Goal: Find specific fact: Find specific fact

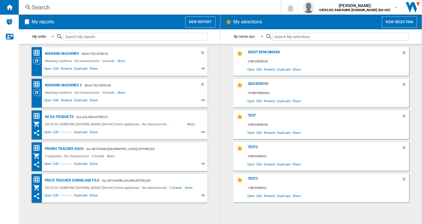
click at [62, 8] on div "Search" at bounding box center [149, 7] width 234 height 8
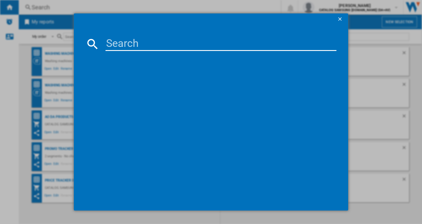
click at [136, 43] on input at bounding box center [220, 44] width 231 height 14
paste input "WW90CGC04DAEEU"
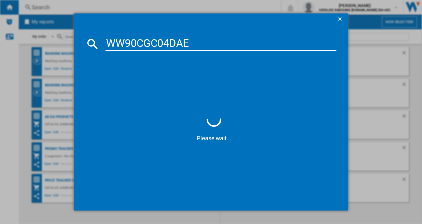
type input "WW90CGC04DAE"
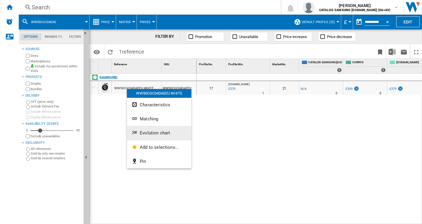
click at [148, 131] on span "Evolution chart" at bounding box center [155, 132] width 30 height 5
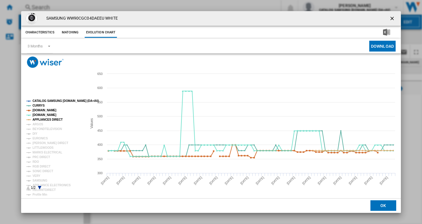
click at [48, 101] on tspan "CATALOG SAMSUNG [DOMAIN_NAME] (DA+AV)" at bounding box center [66, 100] width 66 height 3
click at [39, 125] on tspan "ARGOS" at bounding box center [38, 124] width 11 height 3
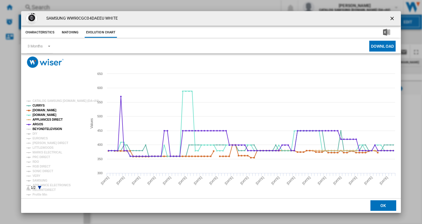
click at [39, 128] on tspan "BEYONDTELEVISION" at bounding box center [48, 128] width 30 height 3
click at [37, 134] on tspan "DIY" at bounding box center [35, 133] width 5 height 3
click at [40, 137] on tspan "EURONICS" at bounding box center [40, 138] width 15 height 3
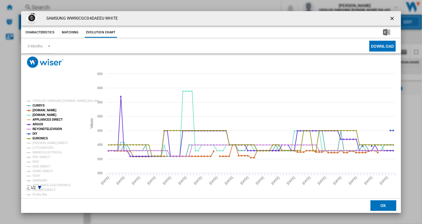
click at [41, 140] on tspan "EURONICS" at bounding box center [40, 138] width 15 height 3
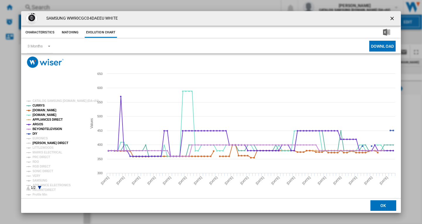
click at [41, 144] on tspan "[PERSON_NAME] DIRECT" at bounding box center [51, 142] width 36 height 3
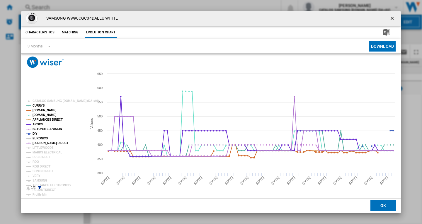
click at [38, 138] on tspan "EURONICS" at bounding box center [40, 138] width 15 height 3
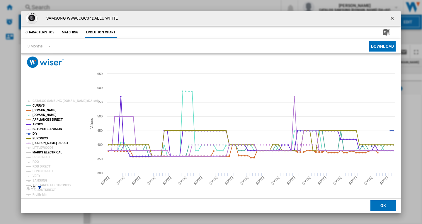
click at [39, 151] on tspan "MARKS ELECTRICAL" at bounding box center [48, 152] width 30 height 3
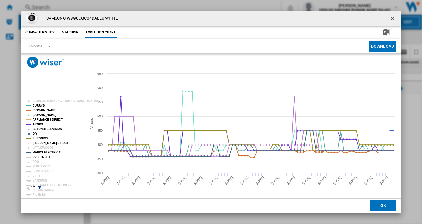
click at [38, 155] on tspan "PRC DIRECT" at bounding box center [42, 156] width 18 height 3
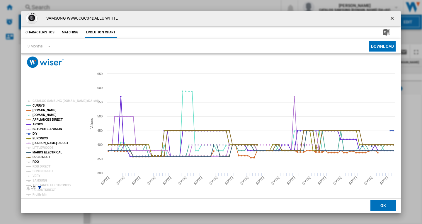
click at [36, 161] on tspan "RDO" at bounding box center [36, 161] width 6 height 3
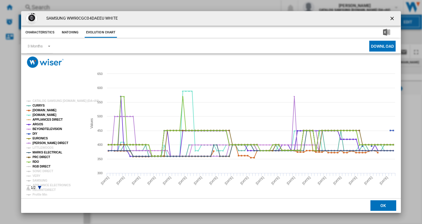
click at [37, 168] on tspan "RGB DIRECT" at bounding box center [42, 166] width 18 height 3
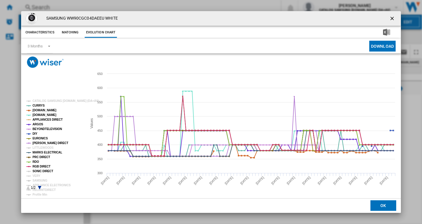
click at [38, 171] on tspan "SONIC DIRECT" at bounding box center [43, 171] width 20 height 3
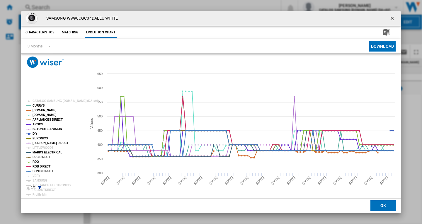
click at [37, 175] on tspan "VERY" at bounding box center [37, 175] width 8 height 3
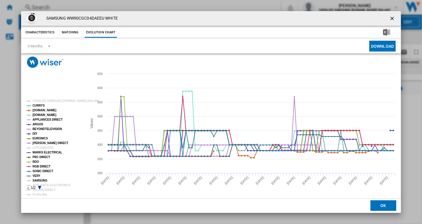
click at [40, 181] on tspan "SAMSUNG" at bounding box center [40, 180] width 15 height 3
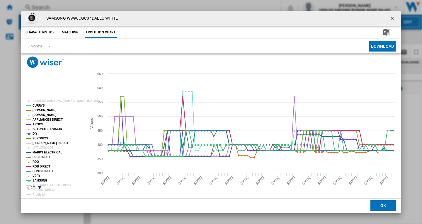
click at [39, 187] on icon "Product popup" at bounding box center [40, 188] width 4 height 4
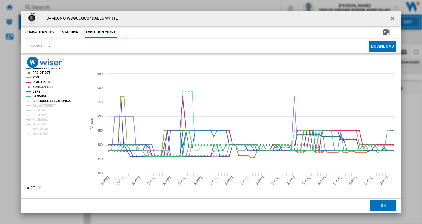
click at [50, 102] on tspan "APPLIANCE ELECTRONICS" at bounding box center [52, 100] width 38 height 3
click at [50, 106] on tspan "RELIANTDIRECT" at bounding box center [44, 105] width 23 height 3
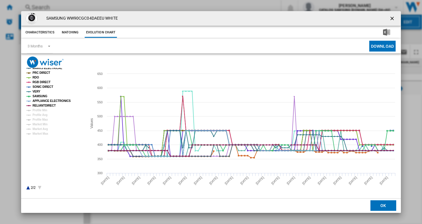
click at [395, 20] on ng-md-icon "getI18NText('BUTTONS.CLOSE_DIALOG')" at bounding box center [392, 19] width 7 height 7
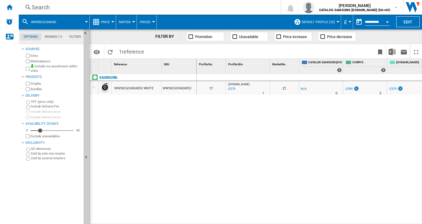
click at [52, 8] on div "Search" at bounding box center [149, 7] width 234 height 8
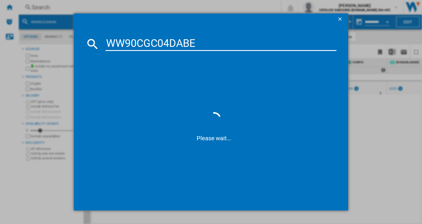
type input "WW90CGC04DAB"
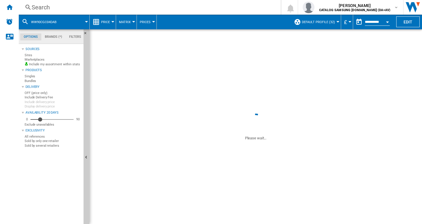
click at [160, 35] on div "FILTER BY" at bounding box center [167, 37] width 25 height 6
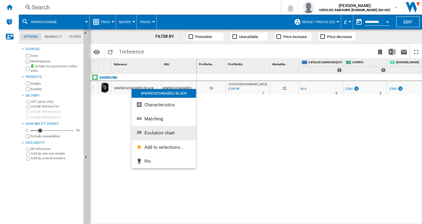
click at [148, 133] on span "Evolution chart" at bounding box center [159, 132] width 30 height 5
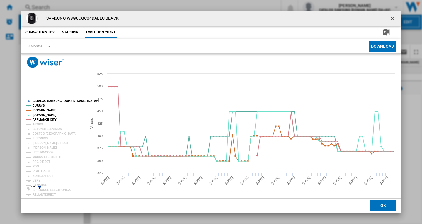
click at [45, 100] on tspan "CATALOG SAMSUNG [DOMAIN_NAME] (DA+AV)" at bounding box center [66, 100] width 66 height 3
click at [40, 121] on tspan "APPLIANCE CITY" at bounding box center [45, 119] width 24 height 3
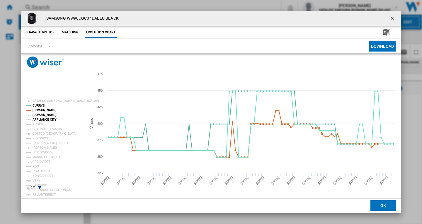
click at [40, 118] on tspan "APPLIANCE CITY" at bounding box center [45, 119] width 24 height 3
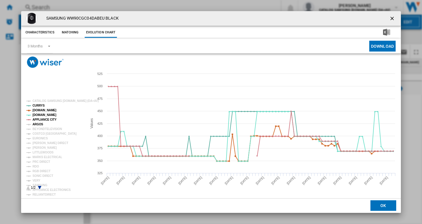
click at [39, 124] on tspan "ARGOS" at bounding box center [38, 124] width 11 height 3
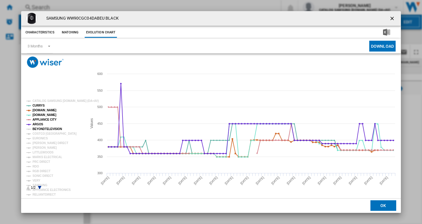
click at [40, 129] on tspan "BEYONDTELEVISION" at bounding box center [48, 128] width 30 height 3
click at [39, 137] on tspan "EURONICS" at bounding box center [40, 138] width 15 height 3
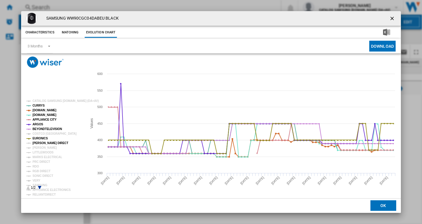
click at [40, 143] on tspan "[PERSON_NAME] DIRECT" at bounding box center [51, 142] width 36 height 3
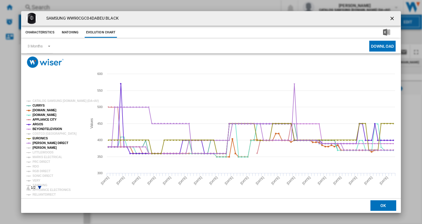
click at [40, 148] on tspan "[PERSON_NAME]" at bounding box center [45, 147] width 24 height 3
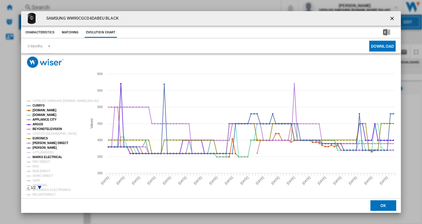
click at [40, 157] on tspan "MARKS ELECTRICAL" at bounding box center [48, 156] width 30 height 3
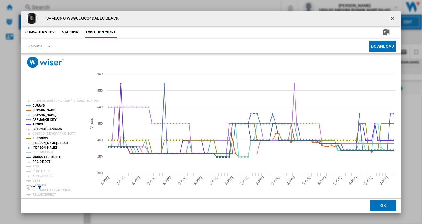
click at [38, 163] on tspan "PRC DIRECT" at bounding box center [42, 161] width 18 height 3
click at [37, 167] on tspan "RDO" at bounding box center [36, 166] width 6 height 3
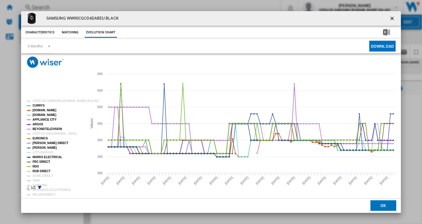
click at [40, 170] on tspan "RGB DIRECT" at bounding box center [42, 171] width 18 height 3
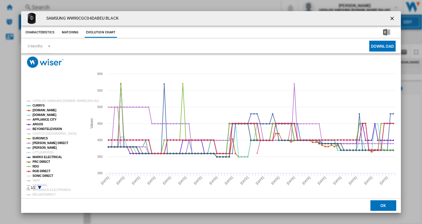
click at [40, 175] on tspan "SONIC DIRECT" at bounding box center [43, 175] width 20 height 3
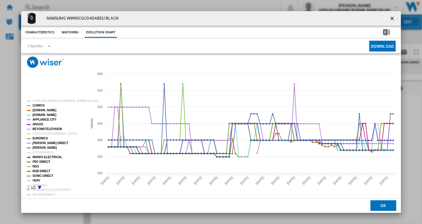
click at [37, 181] on tspan "VERY" at bounding box center [37, 180] width 8 height 3
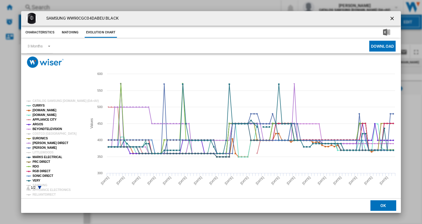
click at [38, 186] on icon "Product popup" at bounding box center [40, 188] width 4 height 4
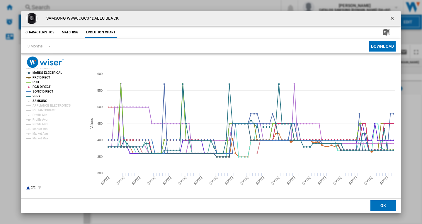
click at [44, 101] on tspan "SAMSUNG" at bounding box center [40, 100] width 15 height 3
click at [49, 105] on tspan "APPLIANCE ELECTRONICS" at bounding box center [52, 105] width 38 height 3
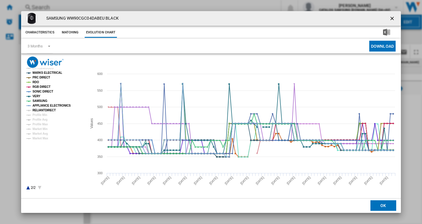
click at [48, 109] on tspan "RELIANTDIRECT" at bounding box center [44, 110] width 23 height 3
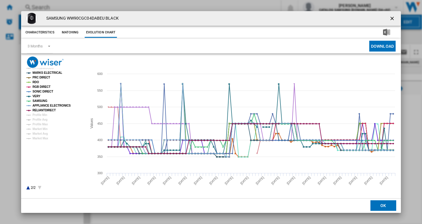
click at [392, 19] on ng-md-icon "getI18NText('BUTTONS.CLOSE_DIALOG')" at bounding box center [392, 19] width 7 height 7
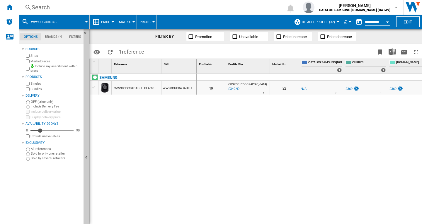
click at [67, 5] on div "Search" at bounding box center [149, 7] width 234 height 8
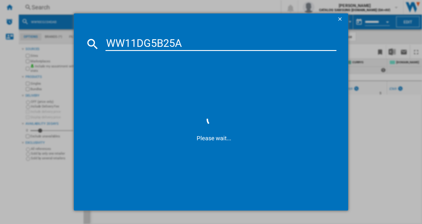
type input "WW11DG5B25A"
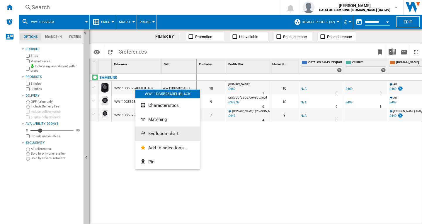
click at [152, 133] on span "Evolution chart" at bounding box center [163, 133] width 30 height 5
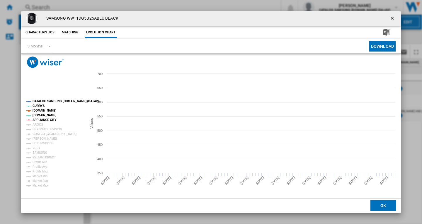
click at [53, 101] on tspan "CATALOG SAMSUNG [DOMAIN_NAME] (DA+AV)" at bounding box center [66, 101] width 66 height 3
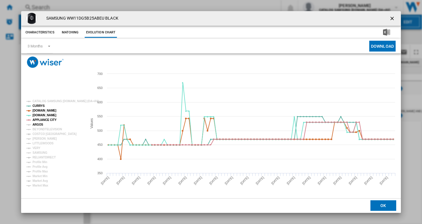
click at [41, 125] on tspan "ARGOS" at bounding box center [38, 124] width 11 height 3
click at [42, 128] on tspan "BEYONDTELEVISION" at bounding box center [48, 129] width 30 height 3
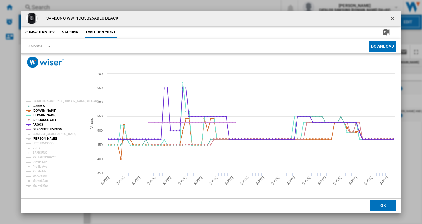
click at [42, 139] on tspan "[PERSON_NAME]" at bounding box center [45, 138] width 24 height 3
click at [39, 146] on tspan "VERY" at bounding box center [37, 147] width 8 height 3
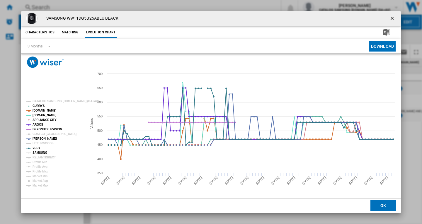
click at [42, 152] on tspan "SAMSUNG" at bounding box center [40, 152] width 15 height 3
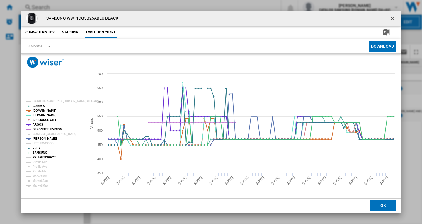
click at [47, 157] on tspan "RELIANTDIRECT" at bounding box center [44, 157] width 23 height 3
click at [392, 18] on ng-md-icon "getI18NText('BUTTONS.CLOSE_DIALOG')" at bounding box center [392, 19] width 7 height 7
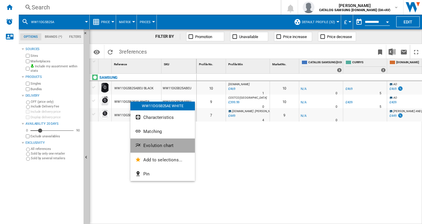
click at [151, 144] on span "Evolution chart" at bounding box center [158, 145] width 30 height 5
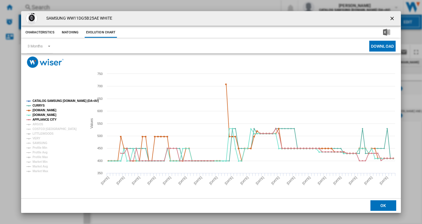
click at [45, 100] on tspan "CATALOG SAMSUNG [DOMAIN_NAME] (DA+AV)" at bounding box center [66, 100] width 66 height 3
click at [40, 123] on tspan "ARGOS" at bounding box center [38, 124] width 11 height 3
click at [41, 128] on tspan "COSTCO [GEOGRAPHIC_DATA]" at bounding box center [55, 128] width 44 height 3
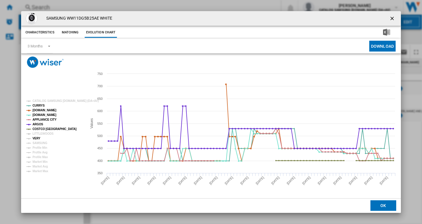
click at [38, 138] on tspan "VERY" at bounding box center [37, 138] width 8 height 3
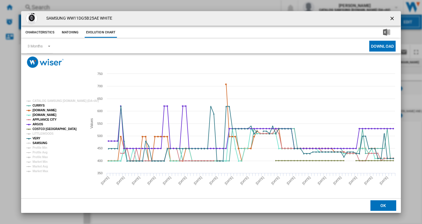
click at [41, 144] on tspan "SAMSUNG" at bounding box center [40, 142] width 15 height 3
